Goal: Task Accomplishment & Management: Manage account settings

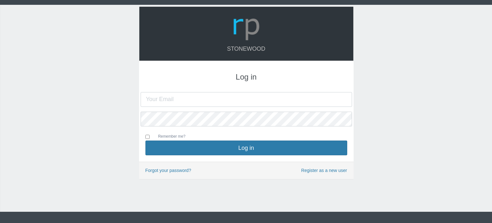
click at [220, 78] on h3 "Log in" at bounding box center [246, 77] width 202 height 8
type input "[PERSON_NAME][EMAIL_ADDRESS][DOMAIN_NAME]"
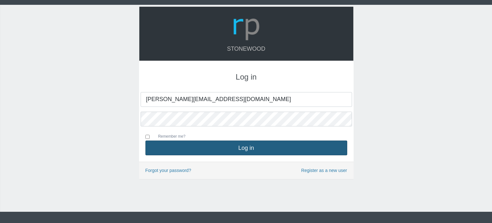
click at [213, 147] on button "Log in" at bounding box center [246, 147] width 202 height 15
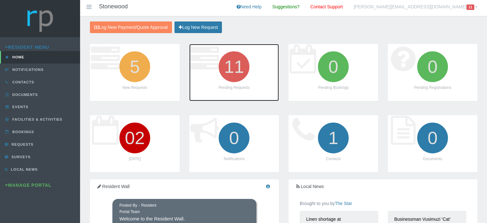
click at [239, 62] on icon "11" at bounding box center [234, 67] width 36 height 36
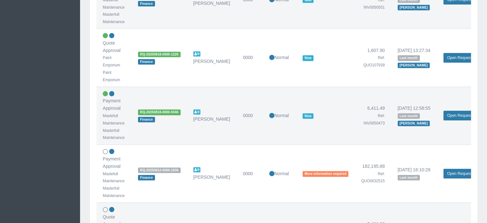
scroll to position [320, 0]
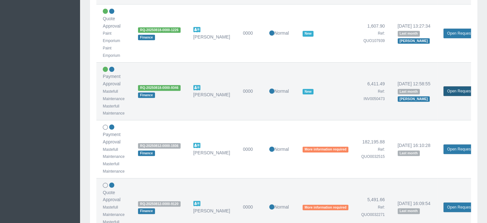
click at [457, 91] on link "Open Request" at bounding box center [460, 91] width 32 height 10
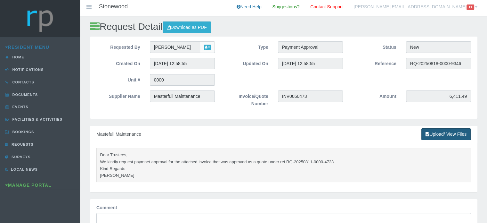
click at [439, 134] on link "Upload/ View Files" at bounding box center [446, 134] width 49 height 12
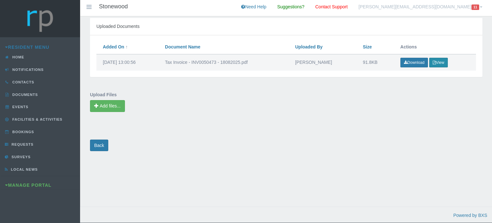
click at [438, 61] on button "View" at bounding box center [438, 63] width 19 height 10
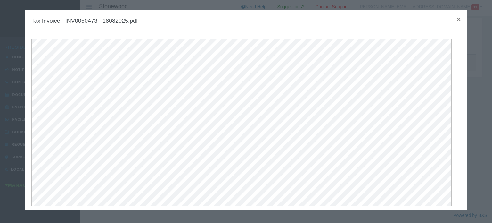
click at [457, 20] on span "×" at bounding box center [459, 18] width 4 height 7
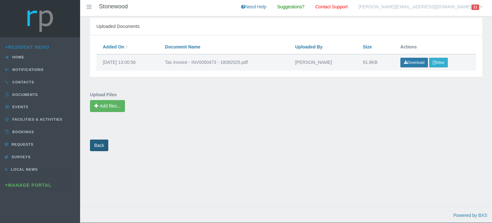
click at [99, 143] on link "Back" at bounding box center [99, 145] width 18 height 12
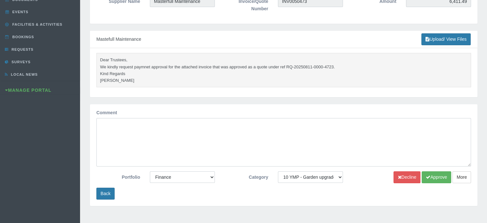
scroll to position [96, 0]
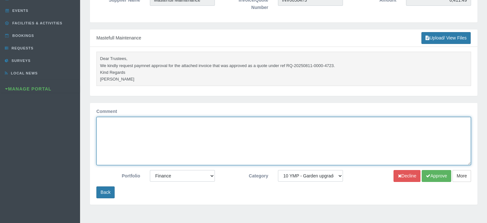
click at [110, 129] on textarea "Comment" at bounding box center [283, 141] width 375 height 48
type textarea "Approved"
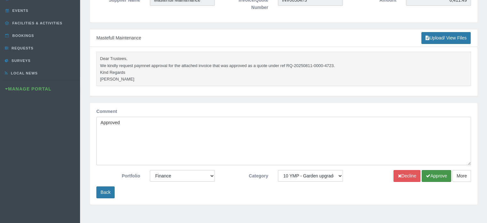
click at [429, 177] on icon "submit" at bounding box center [428, 175] width 4 height 4
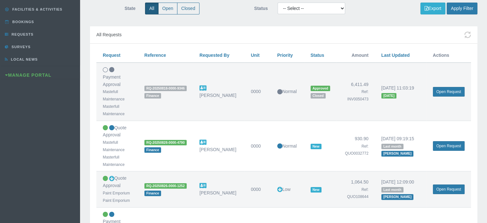
scroll to position [128, 0]
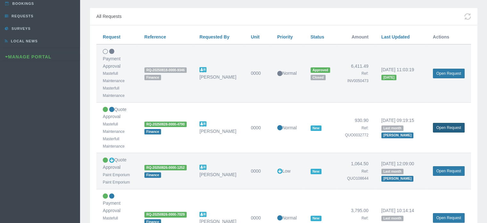
click at [456, 123] on link "Open Request" at bounding box center [449, 128] width 32 height 10
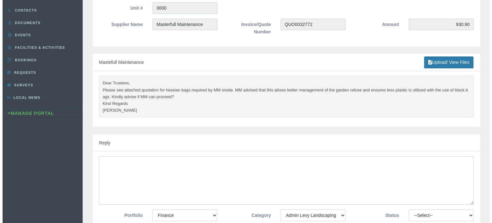
scroll to position [128, 0]
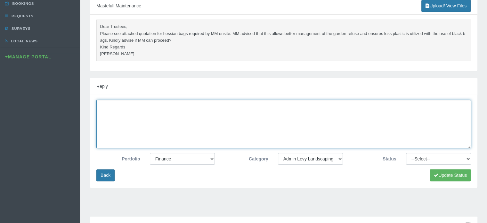
click at [283, 126] on textarea at bounding box center [283, 124] width 375 height 48
type textarea "Approved"
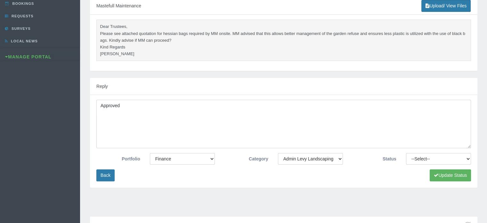
click at [417, 148] on div "Approved" at bounding box center [284, 126] width 384 height 53
click at [415, 154] on select "--Select-- Approved Cancelled Completed Declined More information required New …" at bounding box center [438, 159] width 65 height 12
select select "APPROVED"
click at [406, 153] on select "--Select-- Approved Cancelled Completed Declined More information required New …" at bounding box center [438, 159] width 65 height 12
click at [451, 176] on button "Update Status" at bounding box center [450, 175] width 41 height 12
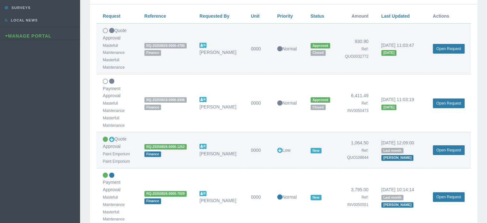
scroll to position [160, 0]
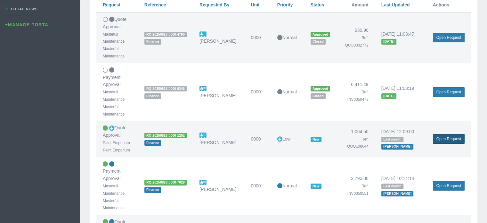
click at [446, 134] on link "Open Request" at bounding box center [449, 139] width 32 height 10
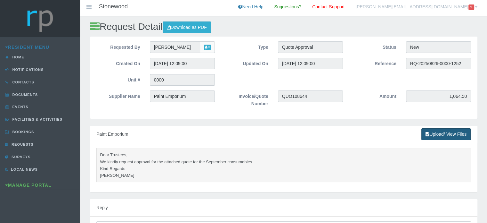
click at [454, 134] on link "Upload/ View Files" at bounding box center [446, 134] width 49 height 12
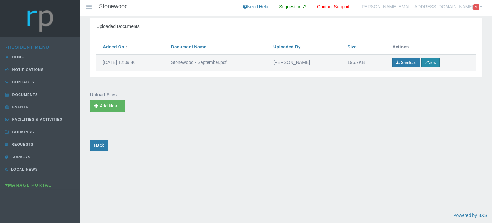
click at [432, 61] on button "View" at bounding box center [430, 63] width 19 height 10
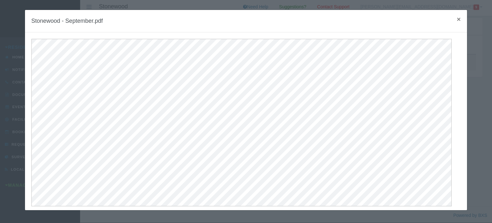
click at [457, 16] on span "×" at bounding box center [459, 18] width 4 height 7
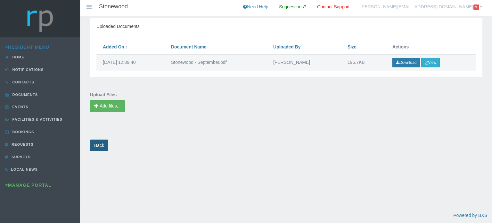
click at [101, 147] on link "Back" at bounding box center [99, 145] width 18 height 12
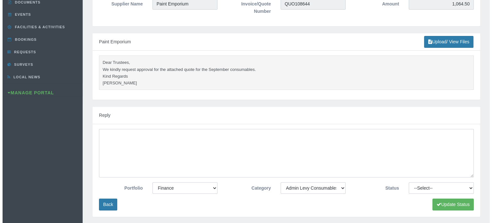
scroll to position [96, 0]
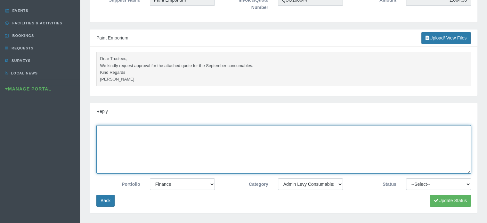
click at [126, 132] on textarea at bounding box center [283, 149] width 375 height 48
type textarea "Approved"
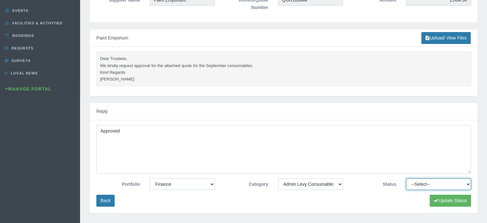
click at [420, 183] on select "--Select-- Approved Cancelled Completed Declined More information required New …" at bounding box center [438, 184] width 65 height 12
select select "APPROVED"
click at [406, 178] on select "--Select-- Approved Cancelled Completed Declined More information required New …" at bounding box center [438, 184] width 65 height 12
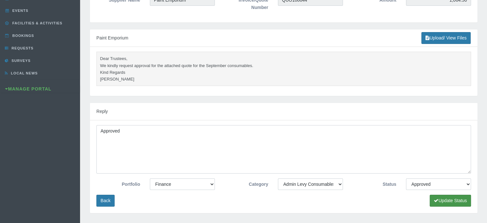
click at [452, 202] on button "Update Status" at bounding box center [450, 200] width 41 height 12
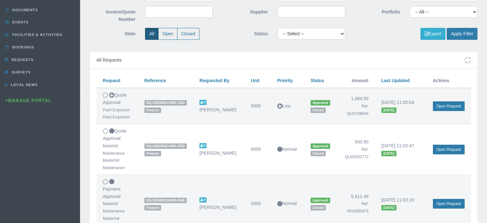
scroll to position [96, 0]
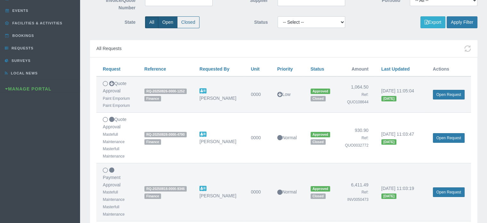
click at [168, 21] on label "Open" at bounding box center [167, 22] width 19 height 12
radio input "true"
click at [455, 21] on button "Apply Filter" at bounding box center [462, 22] width 31 height 12
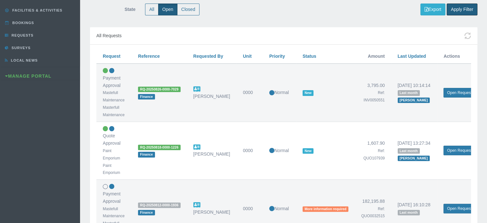
scroll to position [128, 0]
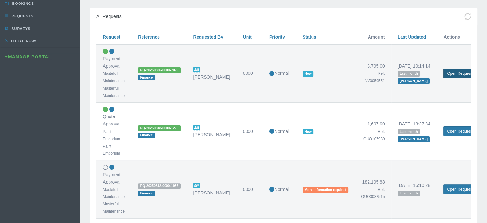
click at [457, 70] on link "Open Request" at bounding box center [460, 74] width 32 height 10
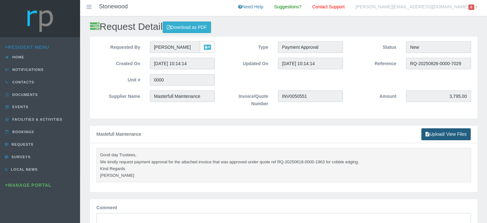
click at [442, 135] on link "Upload/ View Files" at bounding box center [446, 134] width 49 height 12
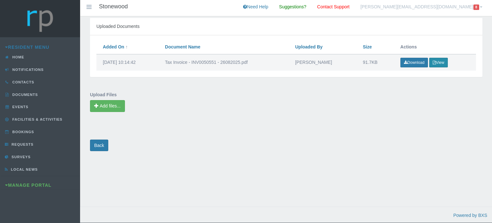
click at [443, 64] on button "View" at bounding box center [438, 63] width 19 height 10
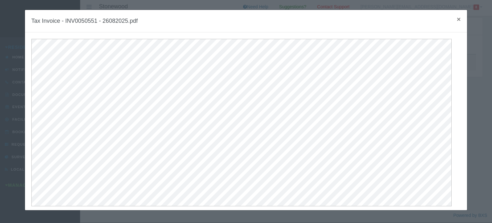
click at [457, 20] on span "×" at bounding box center [459, 18] width 4 height 7
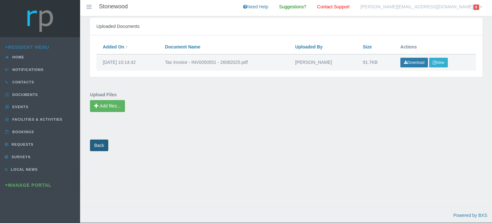
click at [97, 148] on link "Back" at bounding box center [99, 145] width 18 height 12
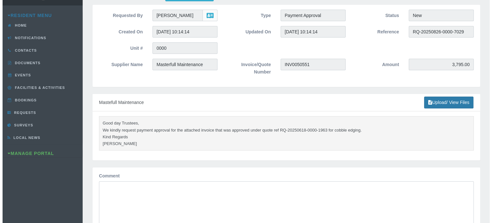
scroll to position [96, 0]
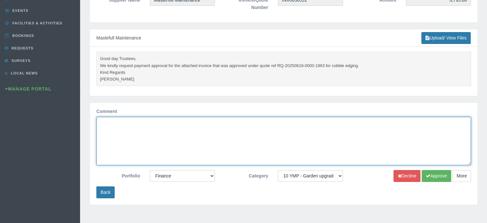
click at [120, 131] on textarea "Comment" at bounding box center [283, 141] width 375 height 48
type textarea "Approved"
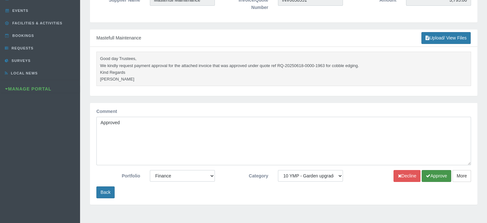
click at [436, 178] on button "Approve" at bounding box center [436, 176] width 29 height 12
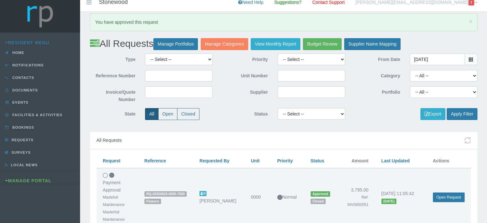
scroll to position [32, 0]
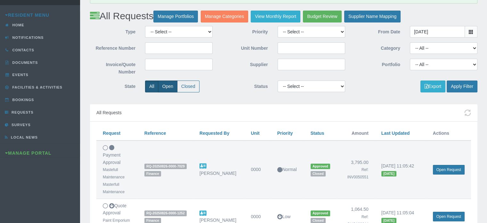
click at [165, 86] on label "Open" at bounding box center [167, 86] width 19 height 12
radio input "true"
click at [462, 83] on button "Apply Filter" at bounding box center [462, 86] width 31 height 12
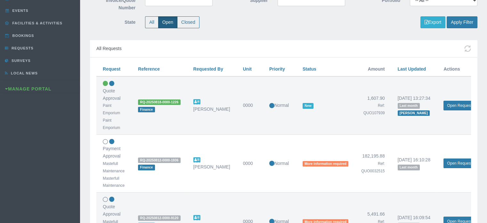
scroll to position [128, 0]
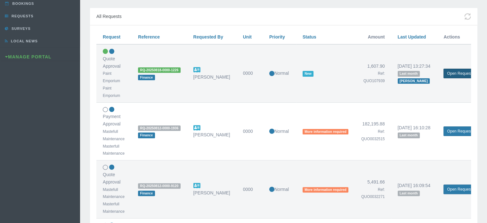
click at [454, 72] on link "Open Request" at bounding box center [460, 74] width 32 height 10
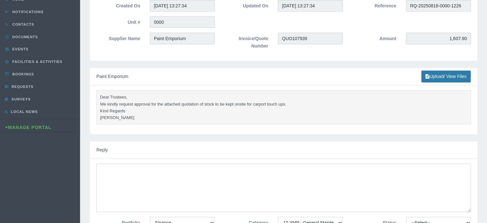
scroll to position [64, 0]
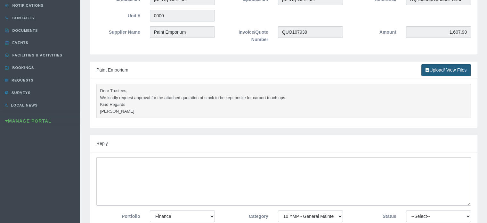
click at [436, 71] on link "Upload/ View Files" at bounding box center [446, 70] width 49 height 12
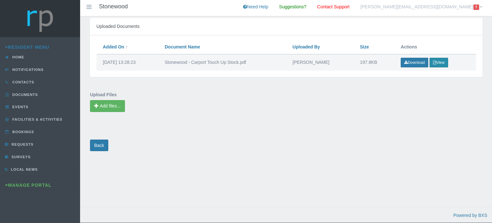
click at [441, 61] on button "View" at bounding box center [439, 63] width 19 height 10
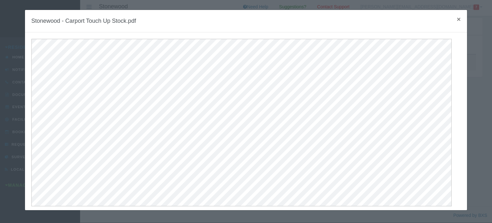
click at [457, 17] on span "×" at bounding box center [459, 18] width 4 height 7
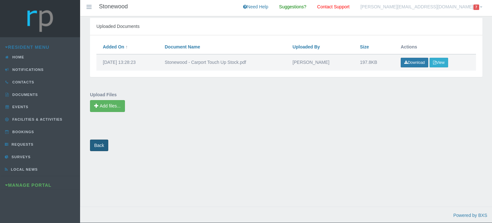
click at [101, 145] on link "Back" at bounding box center [99, 145] width 18 height 12
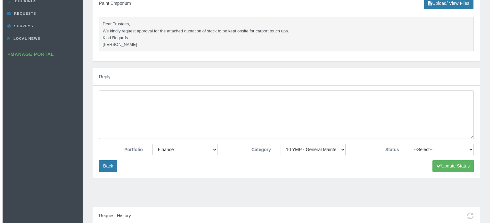
scroll to position [160, 0]
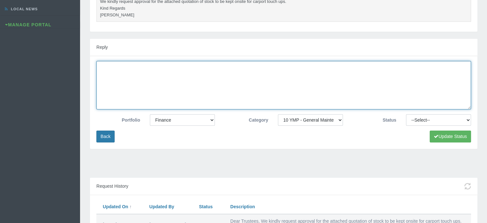
click at [164, 83] on textarea at bounding box center [283, 85] width 375 height 48
type textarea "Approved"
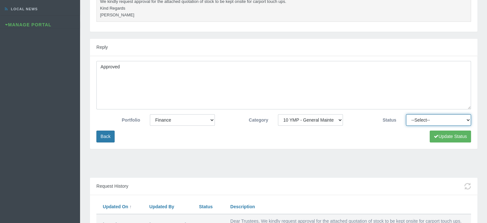
click at [428, 121] on select "--Select-- Approved Cancelled Completed Declined More information required New …" at bounding box center [438, 120] width 65 height 12
select select "APPROVED"
click at [406, 114] on select "--Select-- Approved Cancelled Completed Declined More information required New …" at bounding box center [438, 120] width 65 height 12
click at [441, 137] on button "Update Status" at bounding box center [450, 136] width 41 height 12
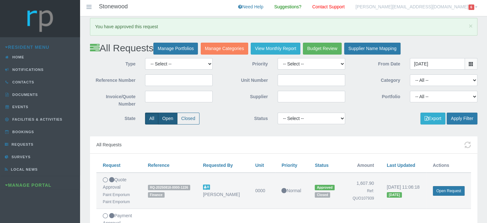
click at [167, 119] on label "Open" at bounding box center [167, 118] width 19 height 12
radio input "true"
click at [465, 119] on button "Apply Filter" at bounding box center [462, 118] width 31 height 12
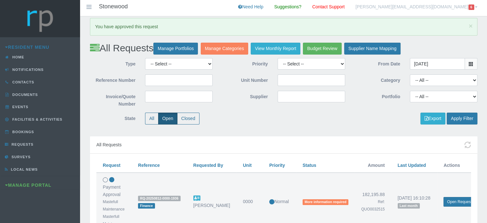
click at [473, 7] on span "6" at bounding box center [472, 6] width 6 height 5
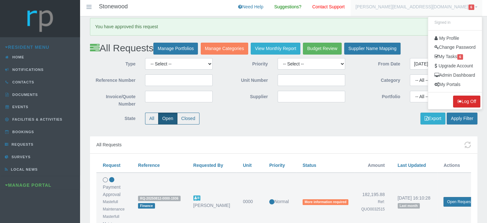
click at [465, 101] on button "Log Off" at bounding box center [466, 101] width 27 height 12
